Goal: Find specific page/section: Find specific page/section

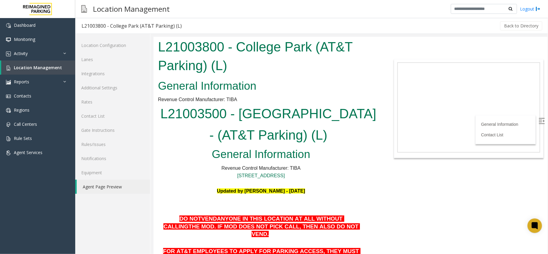
scroll to position [160, 0]
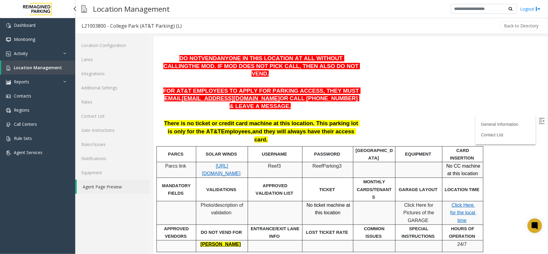
click at [29, 62] on link "Location Management" at bounding box center [38, 68] width 74 height 14
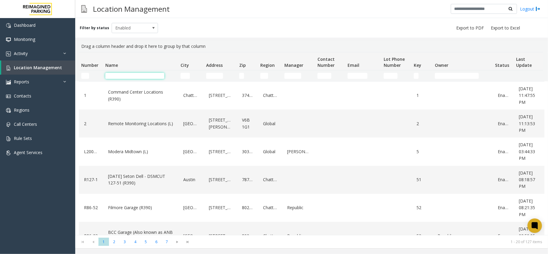
click at [111, 74] on input "Name Filter" at bounding box center [134, 76] width 59 height 6
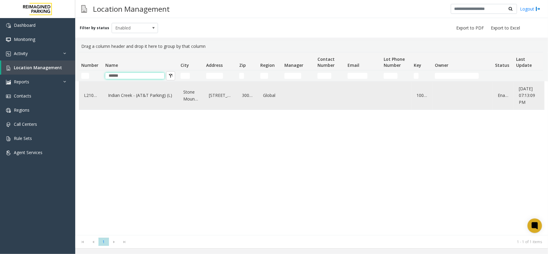
type input "******"
click at [130, 97] on link "Indian Creek - (AT&T Parking) (L)" at bounding box center [141, 96] width 68 height 10
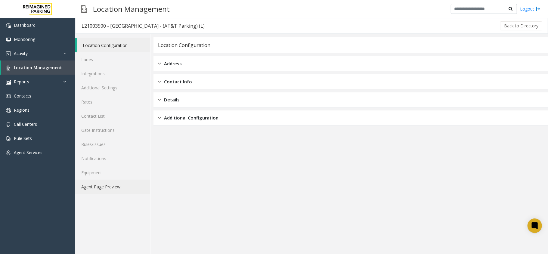
click at [117, 188] on link "Agent Page Preview" at bounding box center [112, 187] width 75 height 14
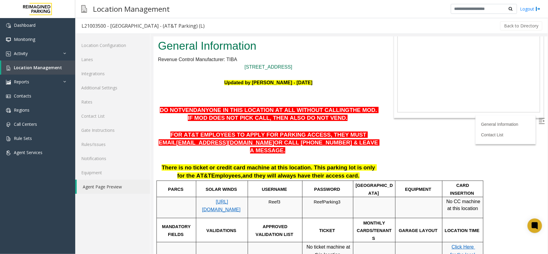
click at [539, 121] on img at bounding box center [542, 121] width 6 height 6
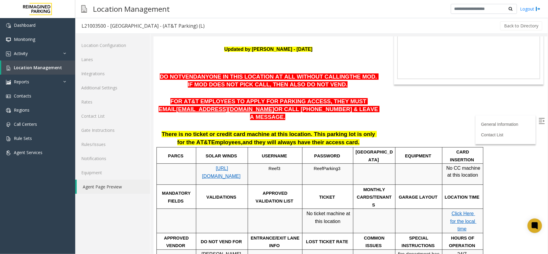
scroll to position [80, 0]
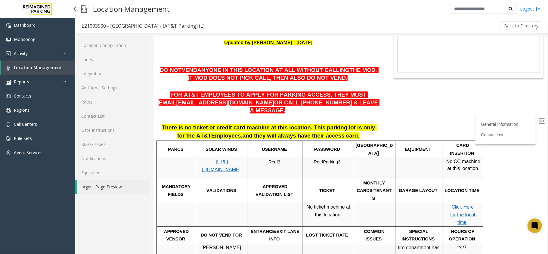
click at [32, 68] on span "Location Management" at bounding box center [38, 68] width 48 height 6
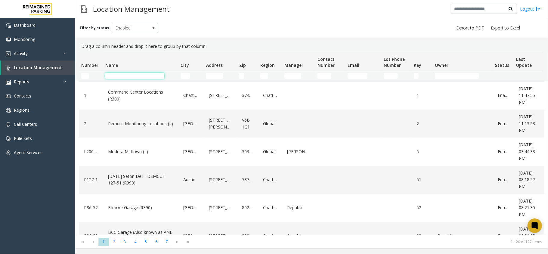
click at [131, 75] on input "Name Filter" at bounding box center [134, 76] width 59 height 6
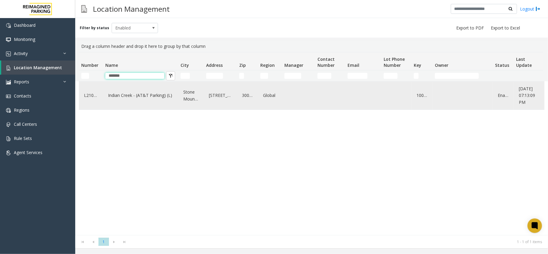
type input "******"
click at [133, 92] on link "Indian Creek - (AT&T Parking) (L)" at bounding box center [141, 96] width 68 height 10
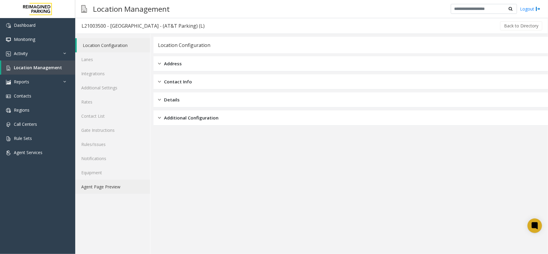
click at [84, 188] on link "Agent Page Preview" at bounding box center [112, 187] width 75 height 14
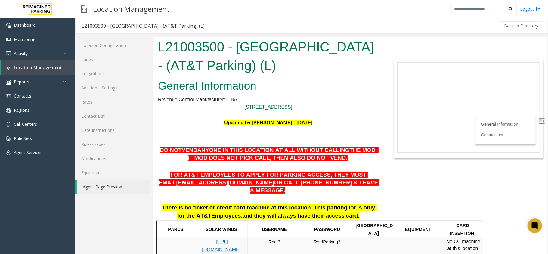
click at [539, 117] on label at bounding box center [542, 121] width 9 height 9
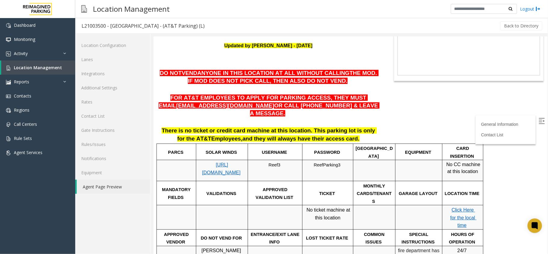
scroll to position [80, 0]
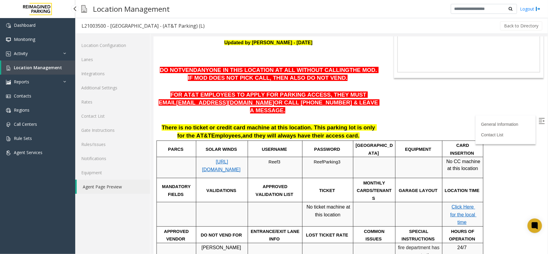
click at [44, 65] on span "Location Management" at bounding box center [38, 68] width 48 height 6
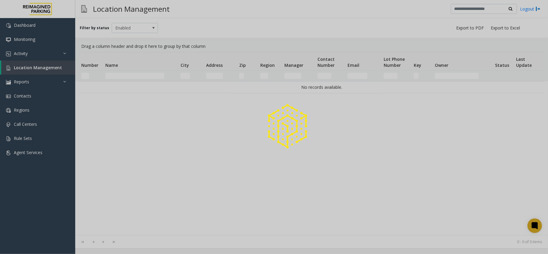
click at [44, 65] on div at bounding box center [274, 127] width 548 height 254
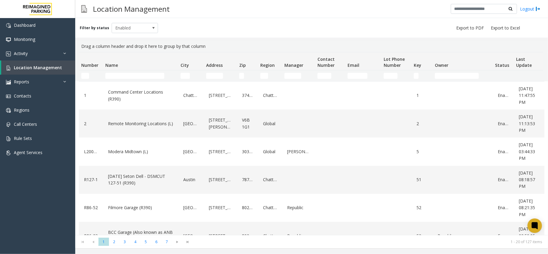
click at [125, 79] on td "Name Filter" at bounding box center [140, 75] width 75 height 11
click at [128, 76] on input "Name Filter" at bounding box center [134, 76] width 59 height 6
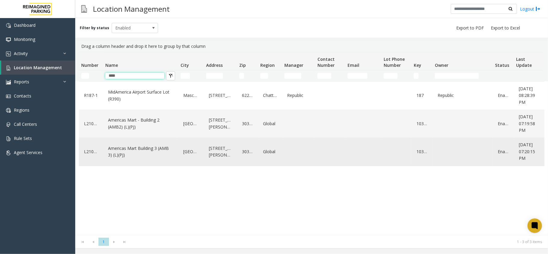
type input "****"
click at [134, 149] on link "Americas Mart Building 3 (AMB 3) (L)(PJ)" at bounding box center [141, 152] width 68 height 17
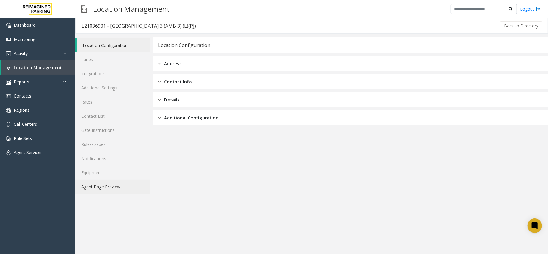
click at [88, 185] on link "Agent Page Preview" at bounding box center [112, 187] width 75 height 14
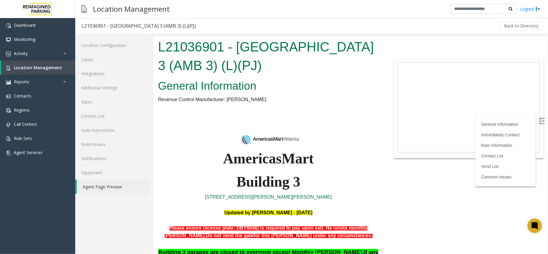
click at [539, 120] on img at bounding box center [542, 121] width 6 height 6
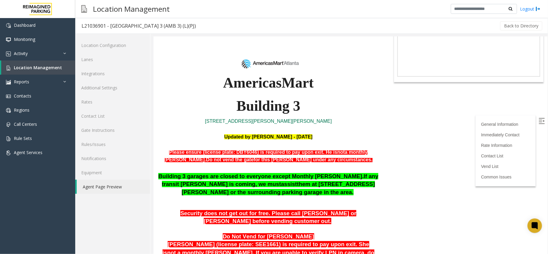
scroll to position [80, 0]
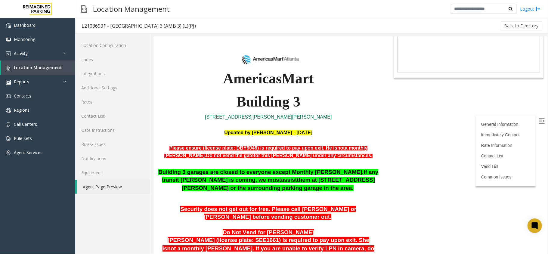
click at [390, 98] on body "L21036901 - [GEOGRAPHIC_DATA] 3 (AMB 3) (L)(PJ) General Information Revenue Con…" at bounding box center [350, 64] width 394 height 217
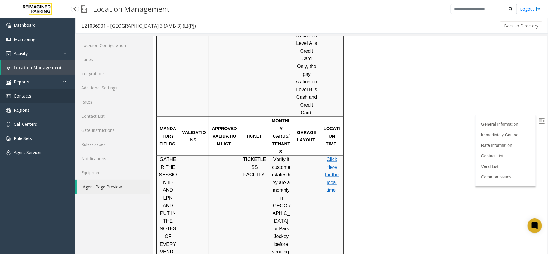
scroll to position [605, 0]
click at [40, 64] on link "Location Management" at bounding box center [38, 68] width 74 height 14
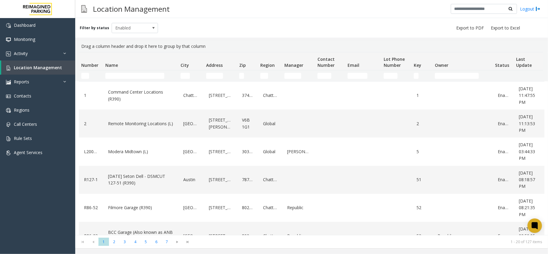
click at [120, 72] on td "Name Filter" at bounding box center [140, 75] width 75 height 11
click at [117, 76] on input "Name Filter" at bounding box center [134, 76] width 59 height 6
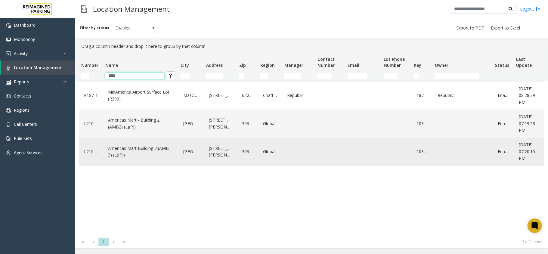
type input "****"
click at [127, 148] on link "Americas Mart Building 3 (AMB 3) (L)(PJ)" at bounding box center [141, 152] width 68 height 17
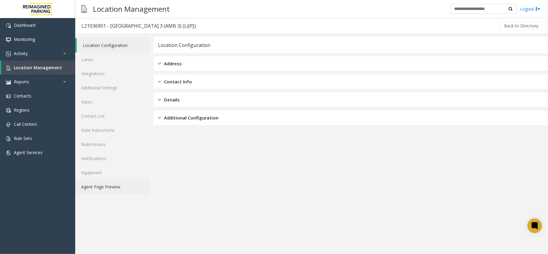
click at [100, 190] on link "Agent Page Preview" at bounding box center [112, 187] width 75 height 14
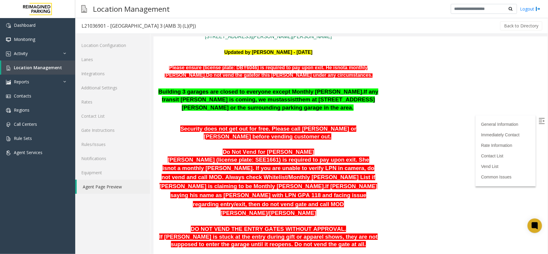
scroll to position [201, 0]
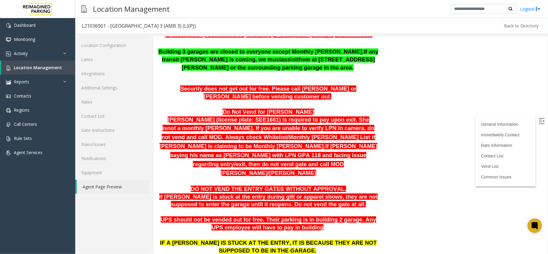
click at [539, 118] on img at bounding box center [542, 121] width 6 height 6
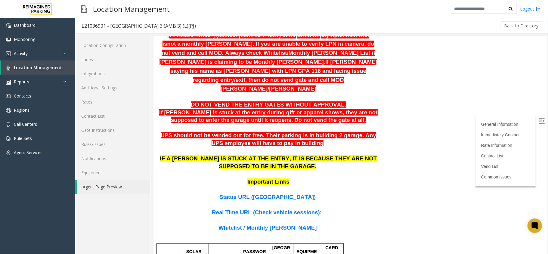
scroll to position [401, 0]
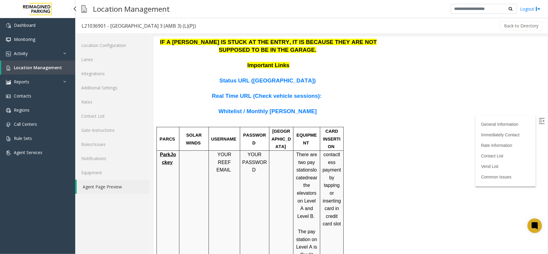
click at [17, 65] on span "Location Management" at bounding box center [38, 68] width 48 height 6
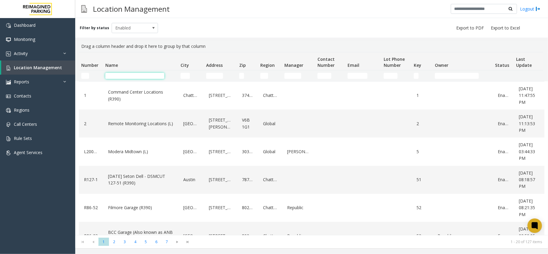
click at [142, 77] on input "Name Filter" at bounding box center [134, 76] width 59 height 6
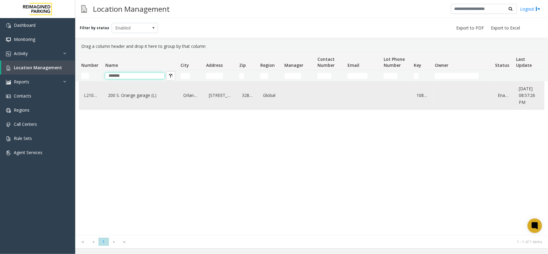
type input "******"
click at [145, 96] on link "200 S. Orange garage (L)" at bounding box center [141, 96] width 68 height 10
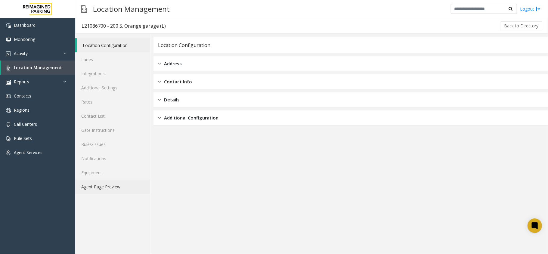
click at [115, 188] on link "Agent Page Preview" at bounding box center [112, 187] width 75 height 14
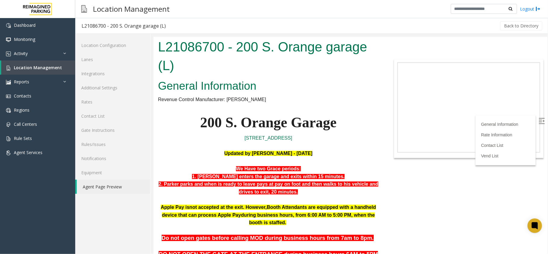
click at [539, 122] on img at bounding box center [542, 121] width 6 height 6
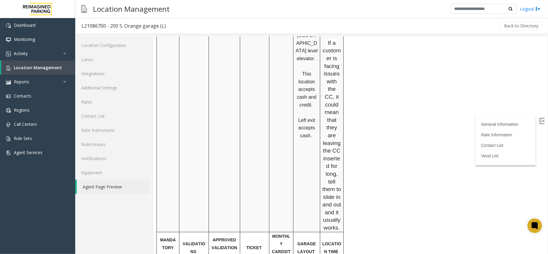
scroll to position [562, 0]
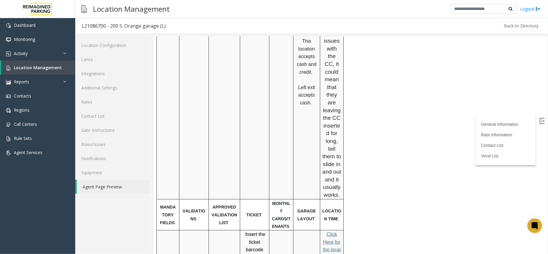
click at [341, 230] on p "C lick Here for the local time" at bounding box center [331, 245] width 19 height 31
click at [331, 232] on span "lick Here for the local time" at bounding box center [332, 246] width 18 height 28
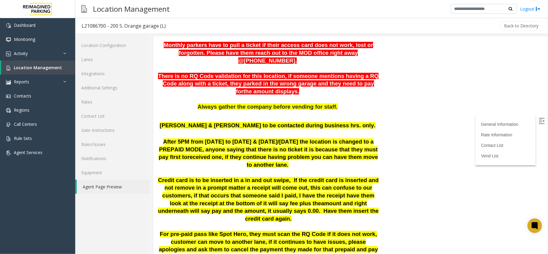
scroll to position [281, 0]
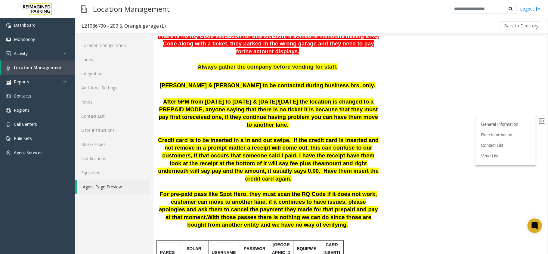
click at [539, 121] on img at bounding box center [542, 121] width 6 height 6
click at [495, 145] on link "Contact List" at bounding box center [493, 145] width 24 height 5
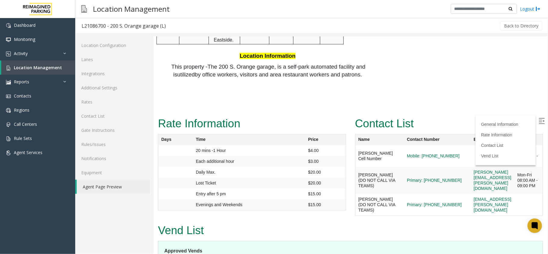
click at [527, 123] on div "General Information Rate Information Contact List Vend List" at bounding box center [505, 140] width 60 height 50
click at [539, 120] on img at bounding box center [542, 121] width 6 height 6
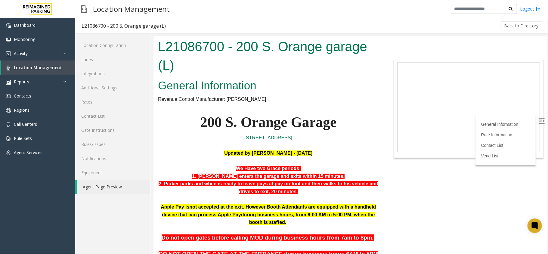
scroll to position [0, 0]
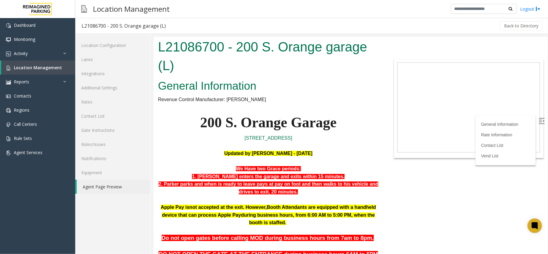
click at [539, 121] on label at bounding box center [542, 121] width 9 height 9
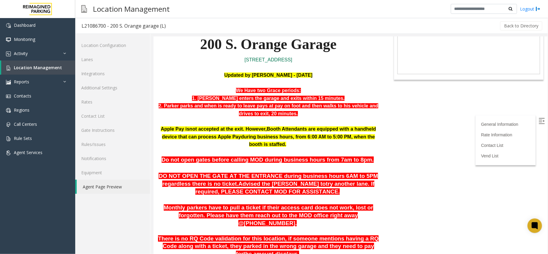
scroll to position [80, 0]
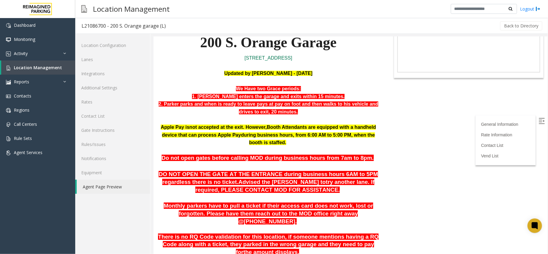
click at [540, 122] on label at bounding box center [542, 121] width 9 height 9
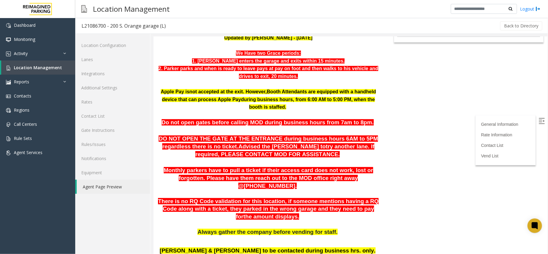
scroll to position [120, 0]
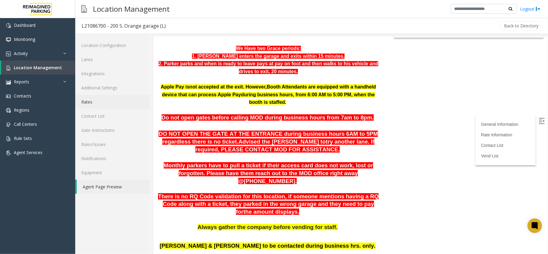
click at [97, 104] on link "Rates" at bounding box center [112, 102] width 75 height 14
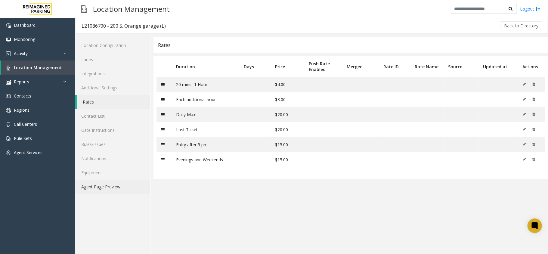
click at [105, 186] on link "Agent Page Preview" at bounding box center [112, 187] width 75 height 14
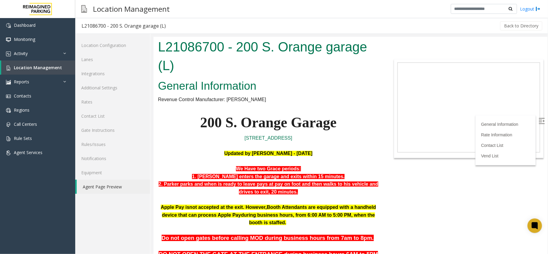
click at [540, 121] on label at bounding box center [542, 121] width 9 height 9
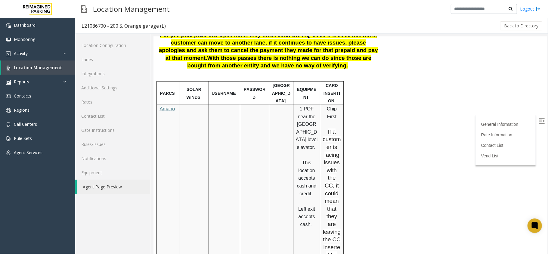
scroll to position [441, 0]
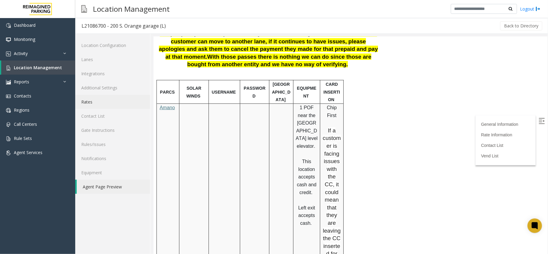
click at [96, 97] on link "Rates" at bounding box center [112, 102] width 75 height 14
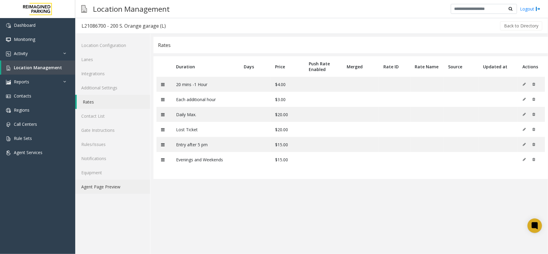
click at [87, 191] on link "Agent Page Preview" at bounding box center [112, 187] width 75 height 14
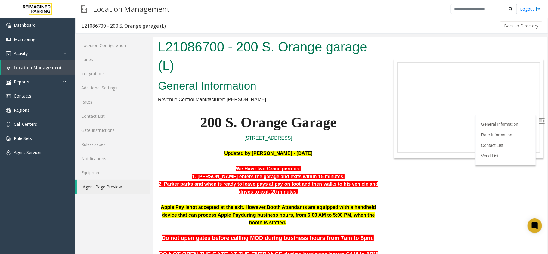
click at [539, 123] on img at bounding box center [542, 121] width 6 height 6
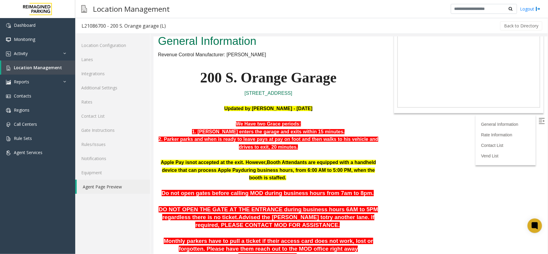
scroll to position [30, 0]
